Goal: Find contact information: Find contact information

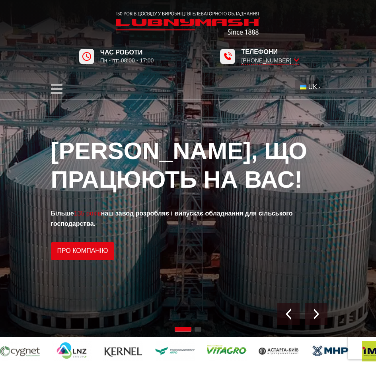
click at [314, 85] on span "UK" at bounding box center [312, 87] width 9 height 9
click at [316, 114] on span "EN" at bounding box center [314, 114] width 9 height 7
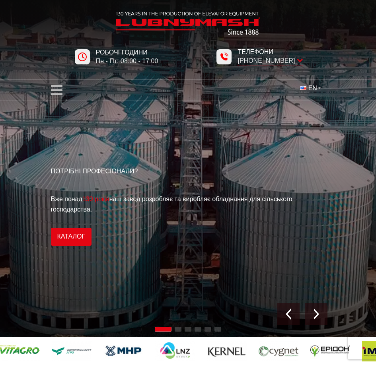
click at [57, 88] on icon "відкрити меню" at bounding box center [57, 90] width 12 height 13
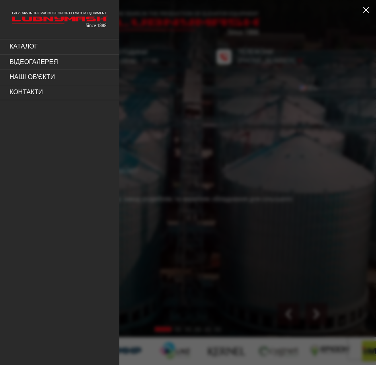
click at [46, 89] on link "Контакти" at bounding box center [59, 92] width 119 height 15
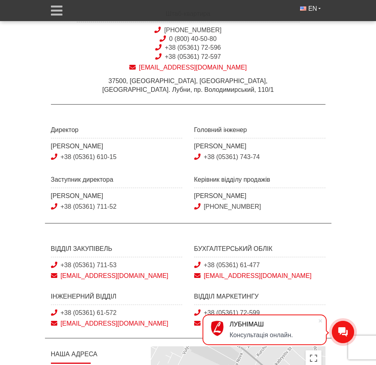
scroll to position [157, 0]
